Goal: Task Accomplishment & Management: Manage account settings

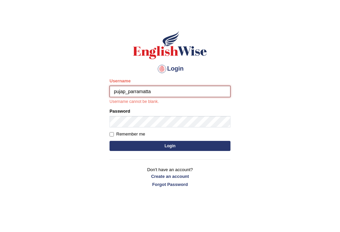
type input "pujap_parramatta"
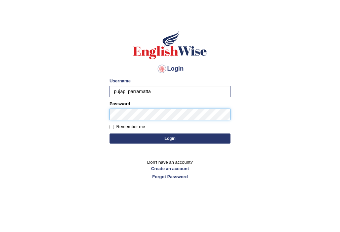
click at [110, 133] on button "Login" at bounding box center [170, 138] width 121 height 10
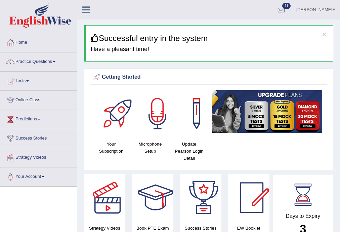
click at [56, 62] on link "Practice Questions" at bounding box center [38, 60] width 77 height 17
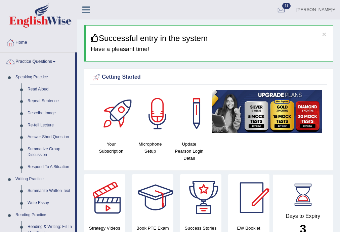
click at [305, 11] on link "Puja Poudel Adhikari" at bounding box center [315, 8] width 49 height 17
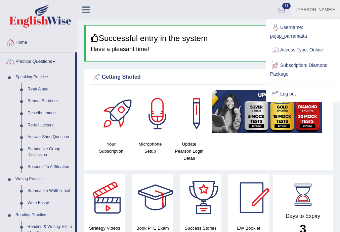
click at [285, 95] on link "Log out" at bounding box center [303, 93] width 73 height 15
